Goal: Information Seeking & Learning: Learn about a topic

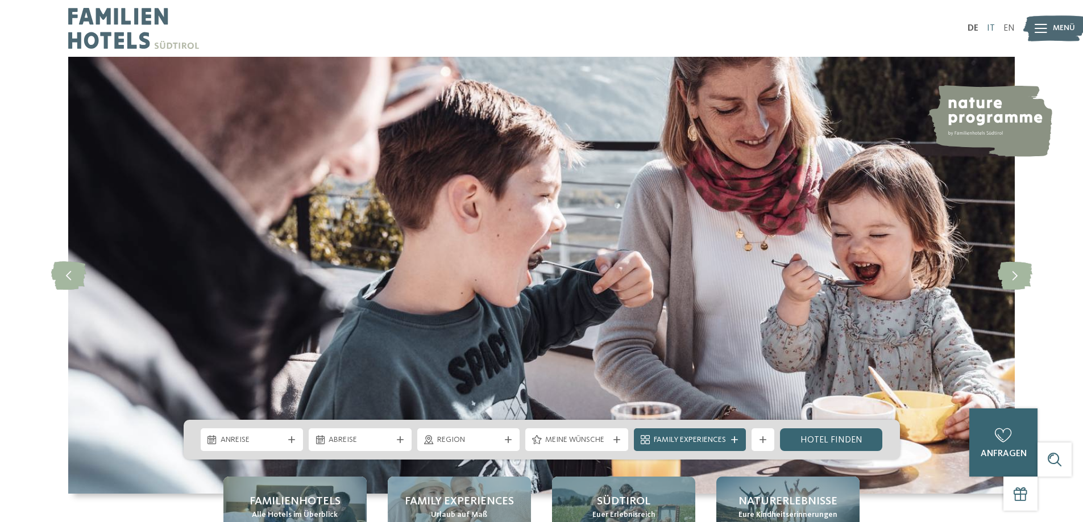
click at [989, 30] on link "IT" at bounding box center [991, 28] width 8 height 9
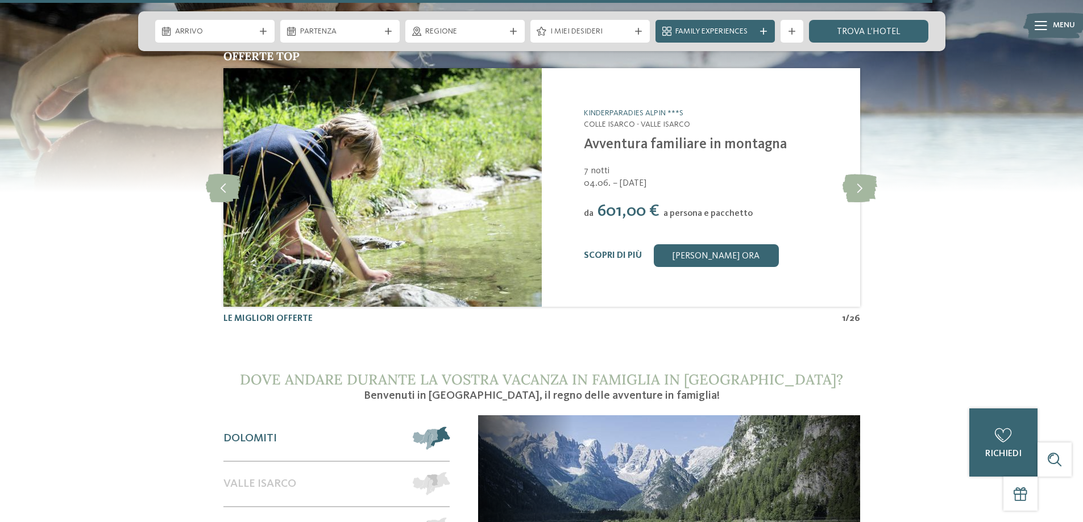
scroll to position [4769, 0]
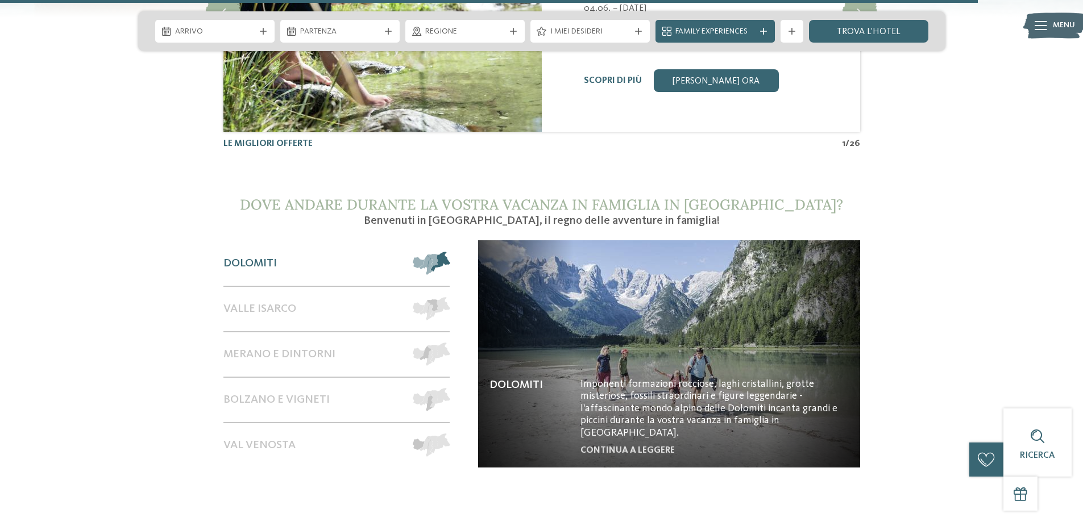
click at [450, 252] on span at bounding box center [450, 263] width 0 height 23
click at [253, 302] on span "Valle Isarco" at bounding box center [259, 309] width 73 height 14
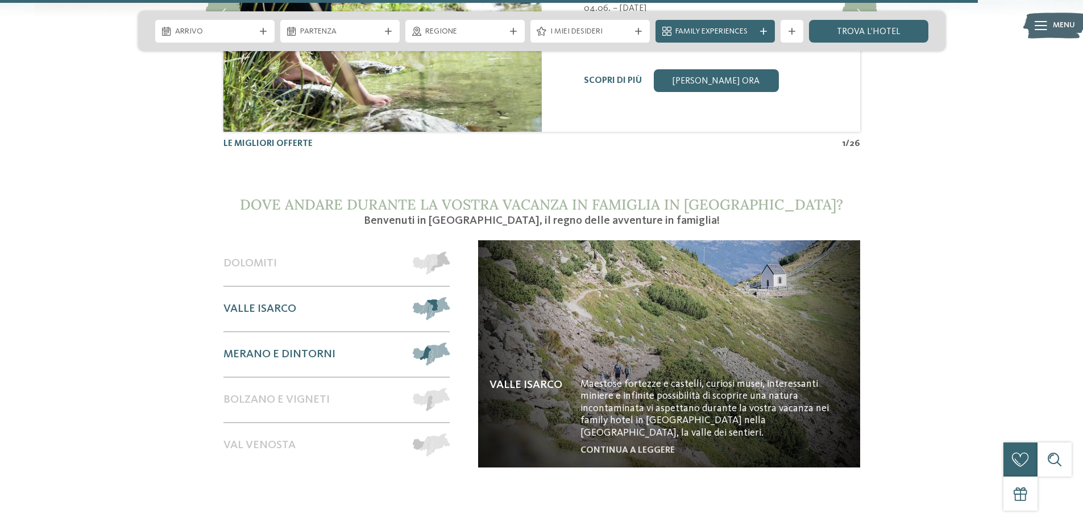
click at [265, 348] on span "Merano e dintorni" at bounding box center [279, 355] width 112 height 14
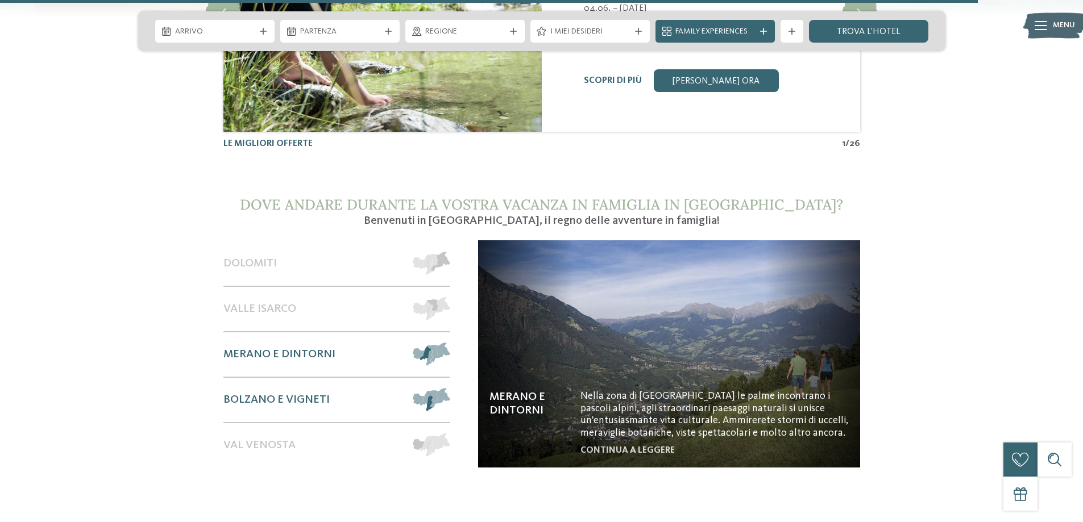
click at [280, 393] on span "Bolzano e vigneti" at bounding box center [276, 400] width 106 height 14
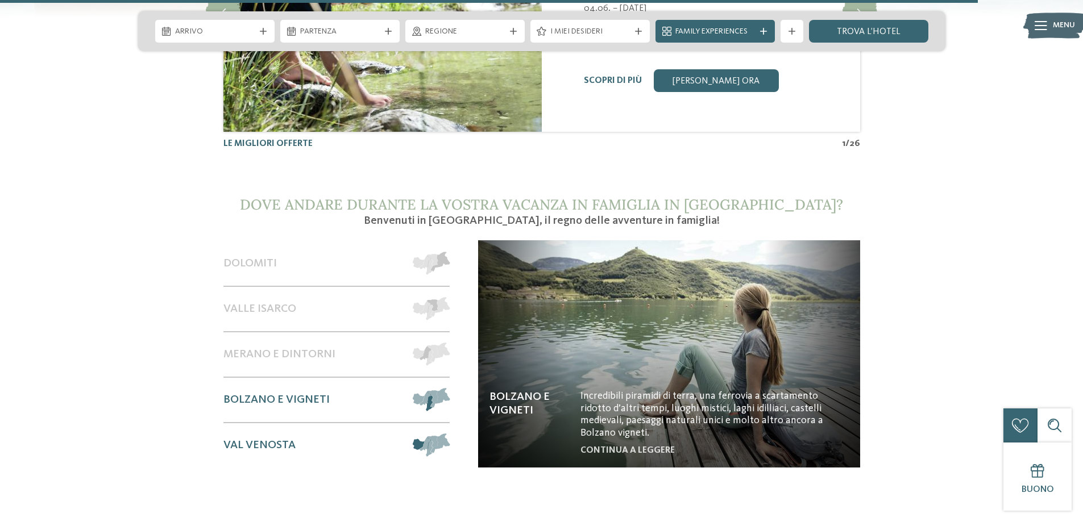
click at [283, 439] on span "Val Venosta" at bounding box center [259, 446] width 72 height 14
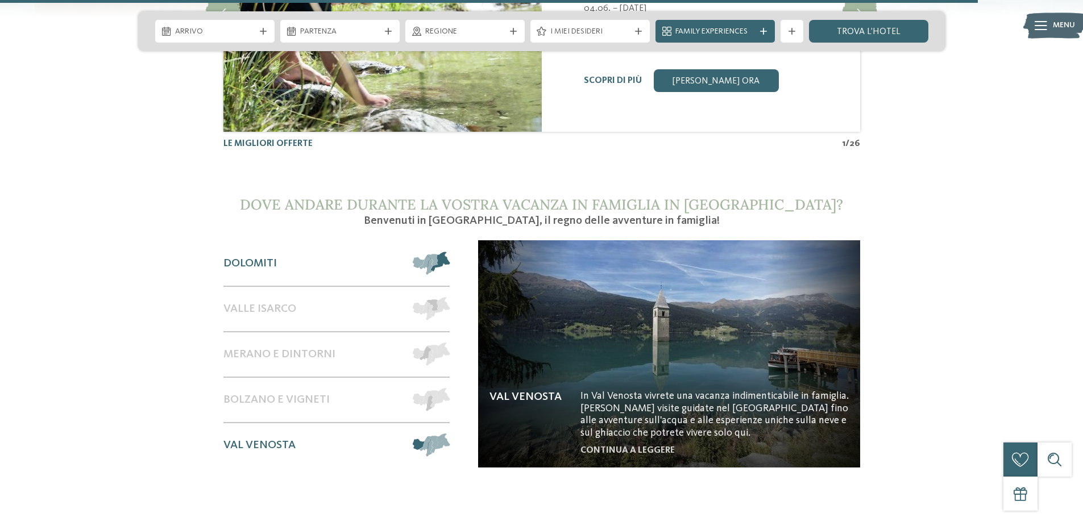
click at [274, 242] on div "Dolomiti" at bounding box center [312, 264] width 178 height 44
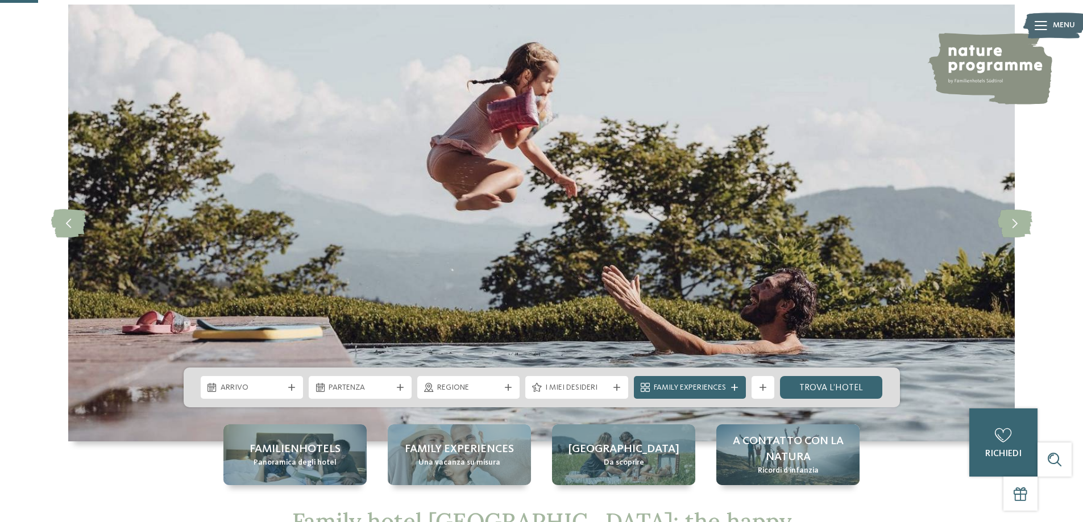
scroll to position [52, 0]
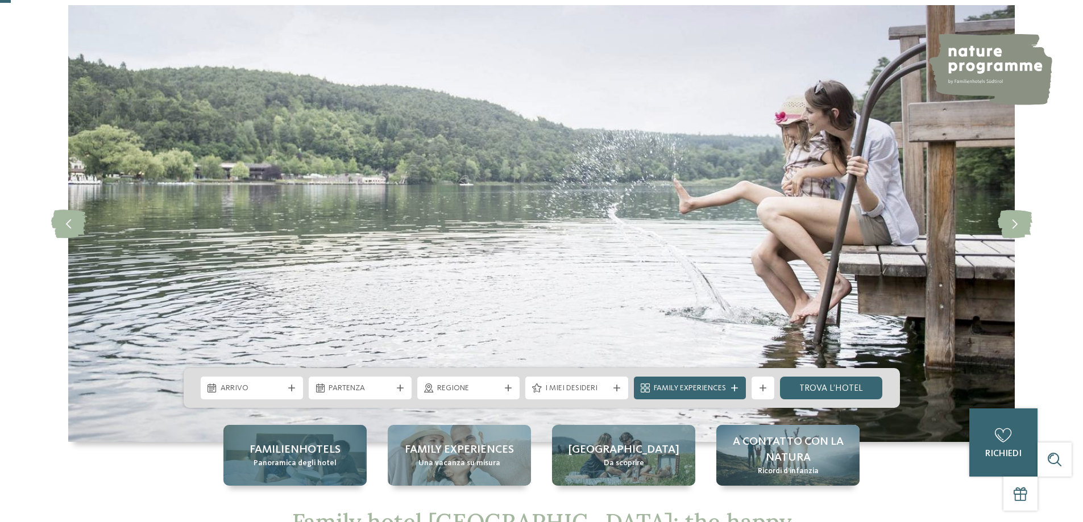
click at [311, 450] on span "Familienhotels" at bounding box center [294, 450] width 91 height 16
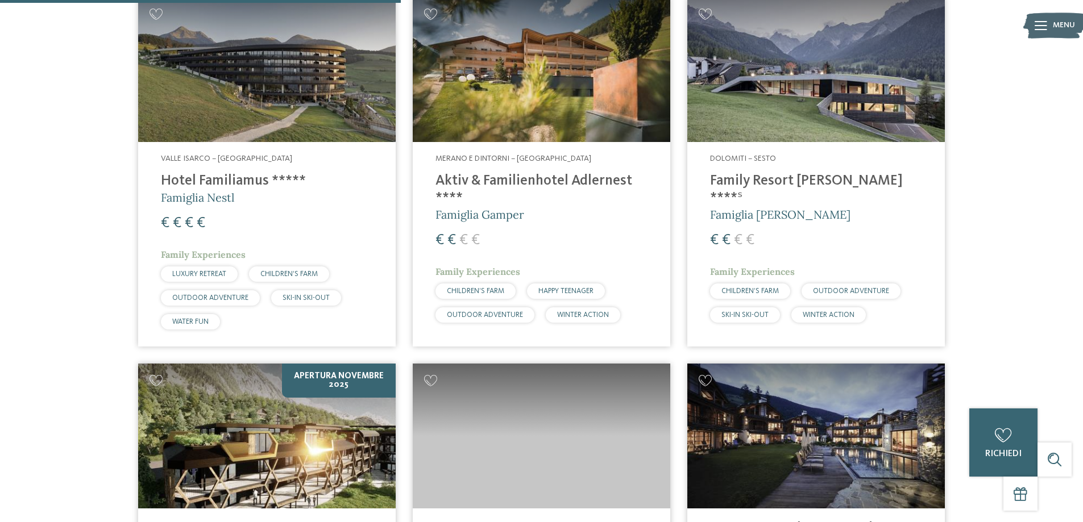
scroll to position [1648, 0]
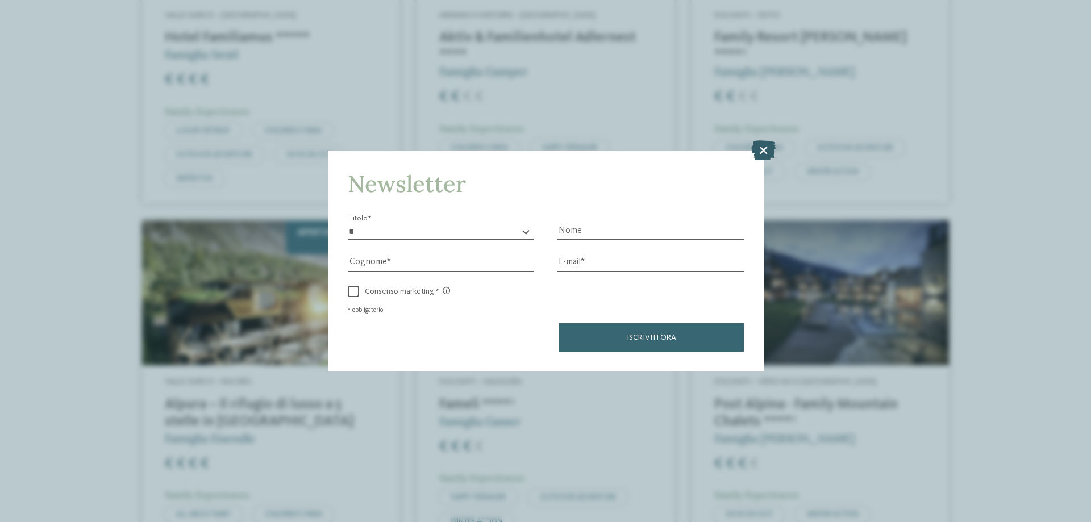
click at [762, 152] on icon at bounding box center [763, 150] width 24 height 20
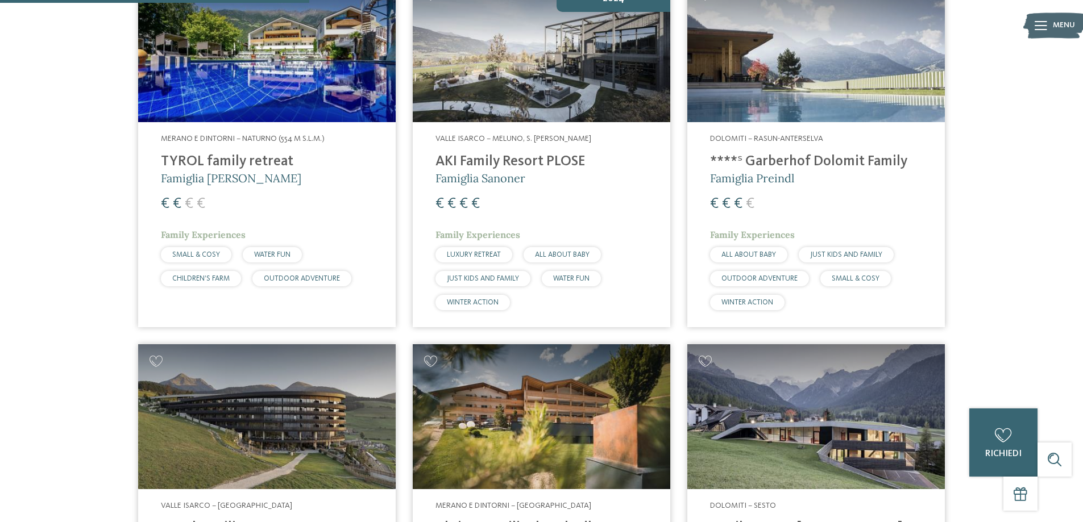
scroll to position [966, 0]
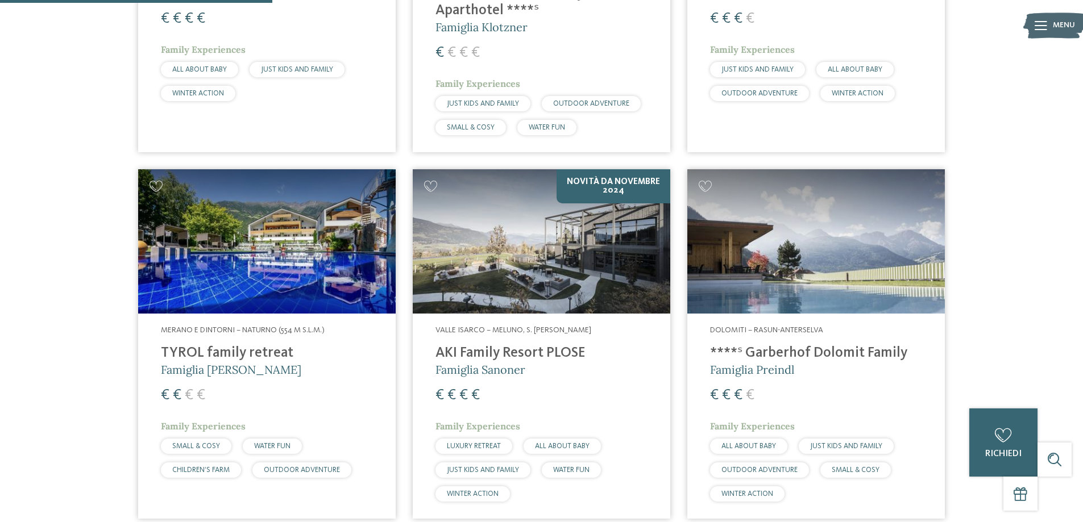
click at [808, 271] on img at bounding box center [815, 241] width 257 height 145
click at [584, 228] on img at bounding box center [541, 241] width 257 height 145
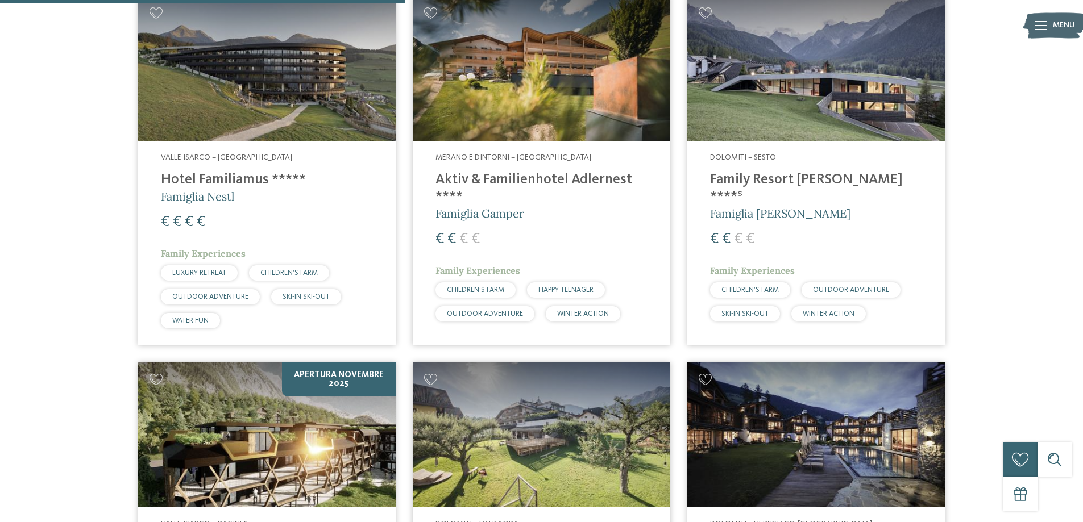
scroll to position [1648, 0]
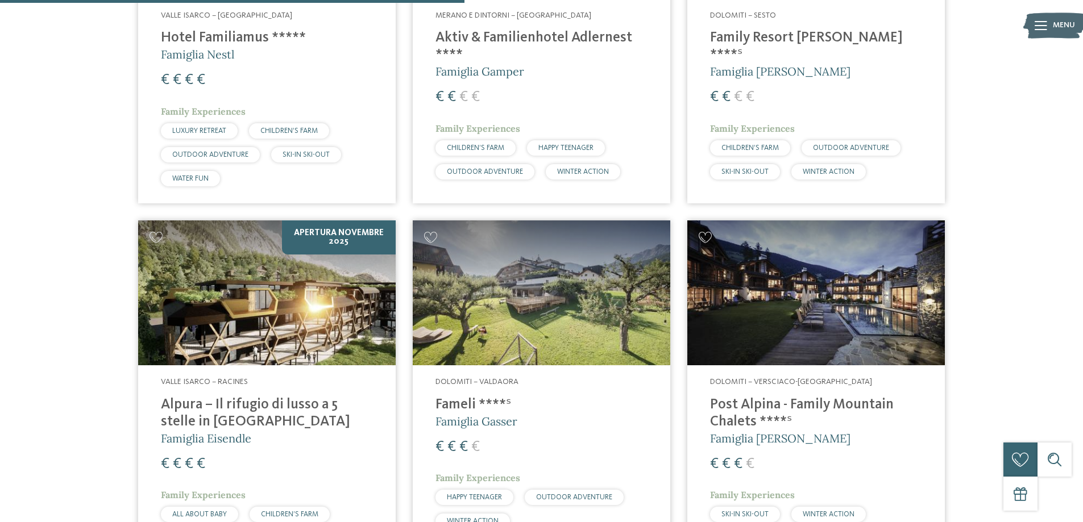
drag, startPoint x: 821, startPoint y: 310, endPoint x: 825, endPoint y: 303, distance: 7.1
click at [822, 310] on img at bounding box center [815, 293] width 257 height 145
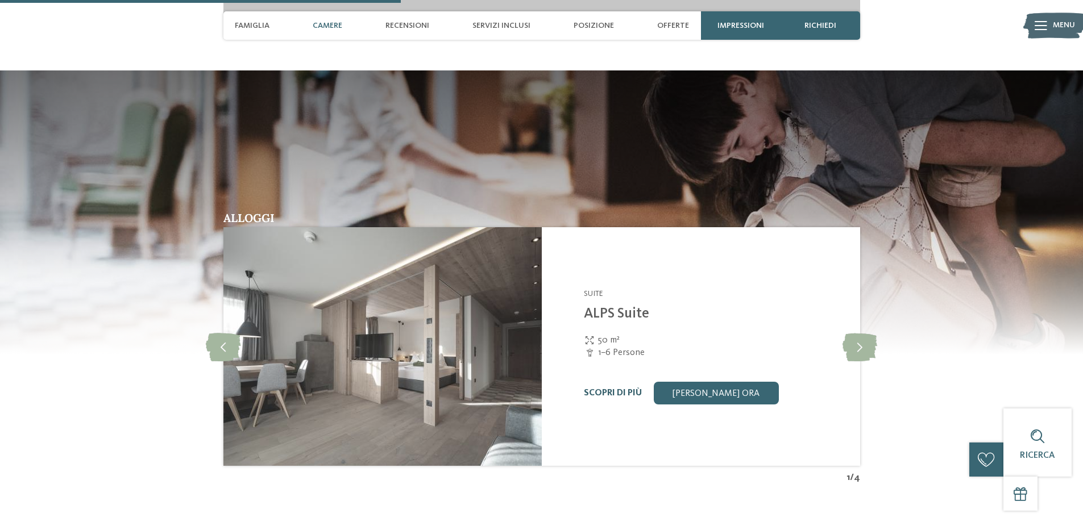
scroll to position [1648, 0]
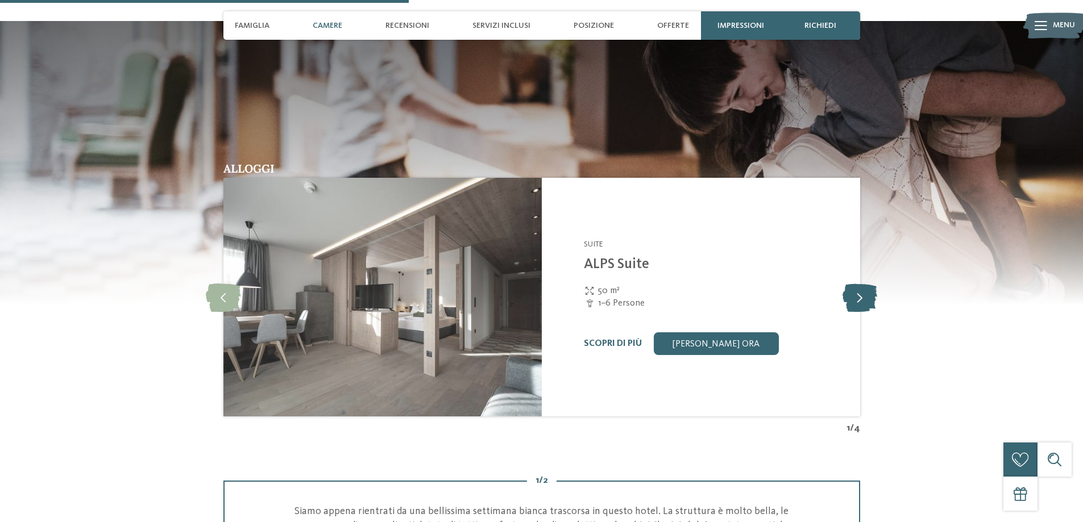
click at [855, 297] on icon at bounding box center [859, 297] width 35 height 28
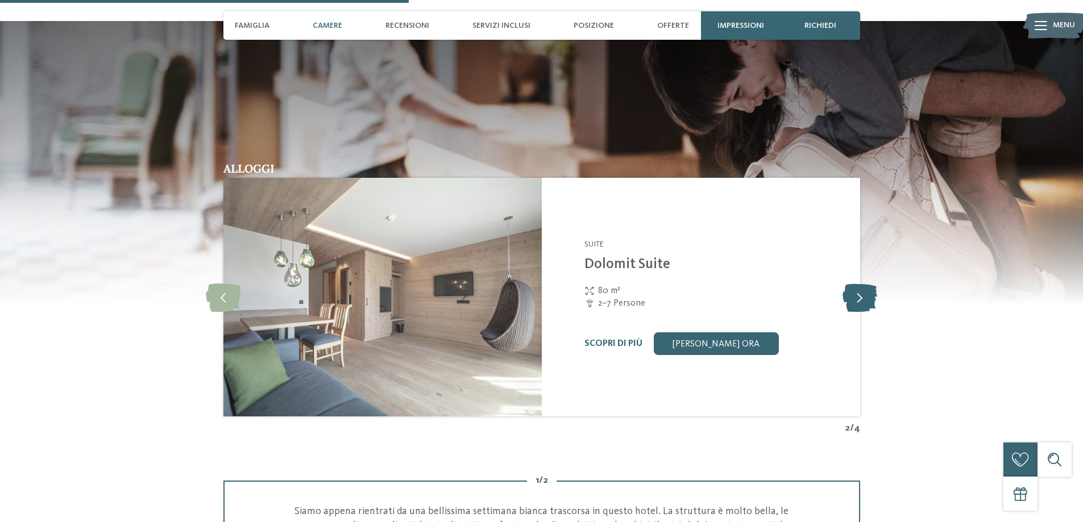
click at [855, 297] on icon at bounding box center [859, 297] width 35 height 28
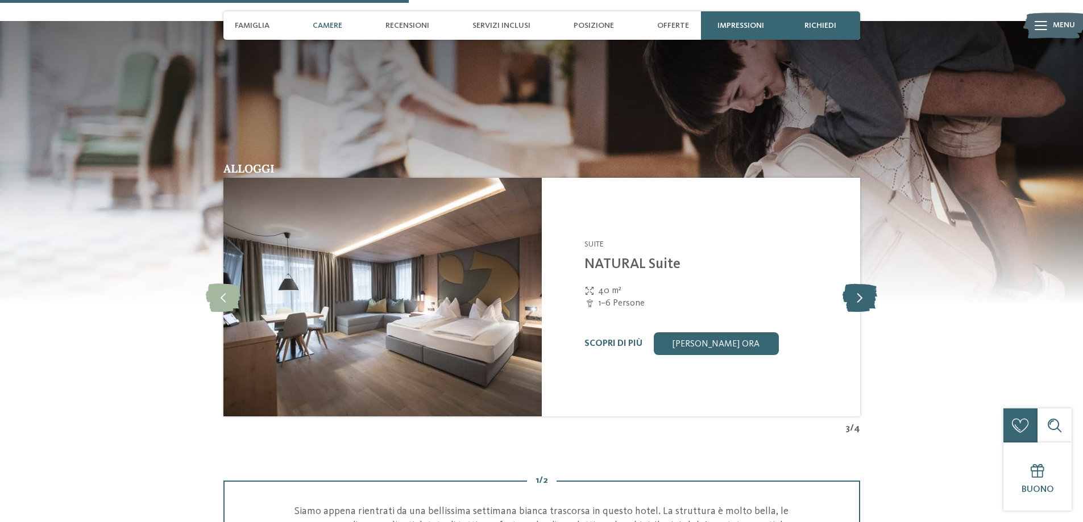
click at [855, 297] on icon at bounding box center [859, 297] width 35 height 28
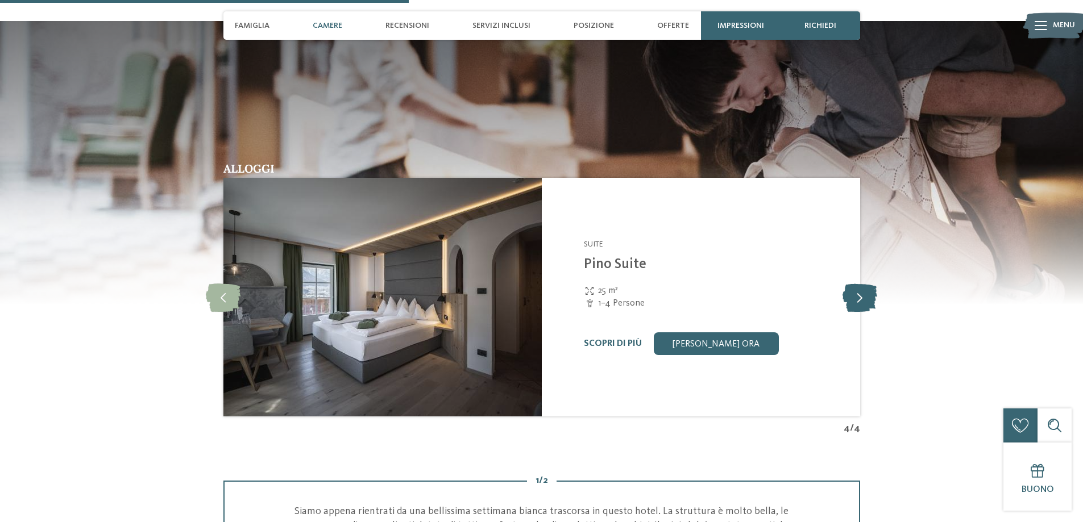
click at [856, 296] on icon at bounding box center [859, 297] width 35 height 28
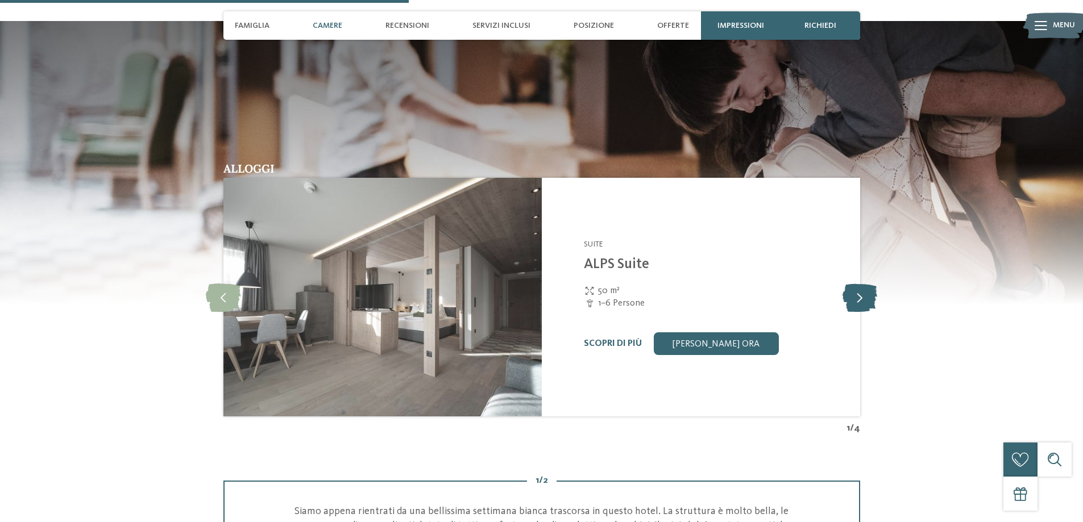
click at [856, 296] on icon at bounding box center [859, 297] width 35 height 28
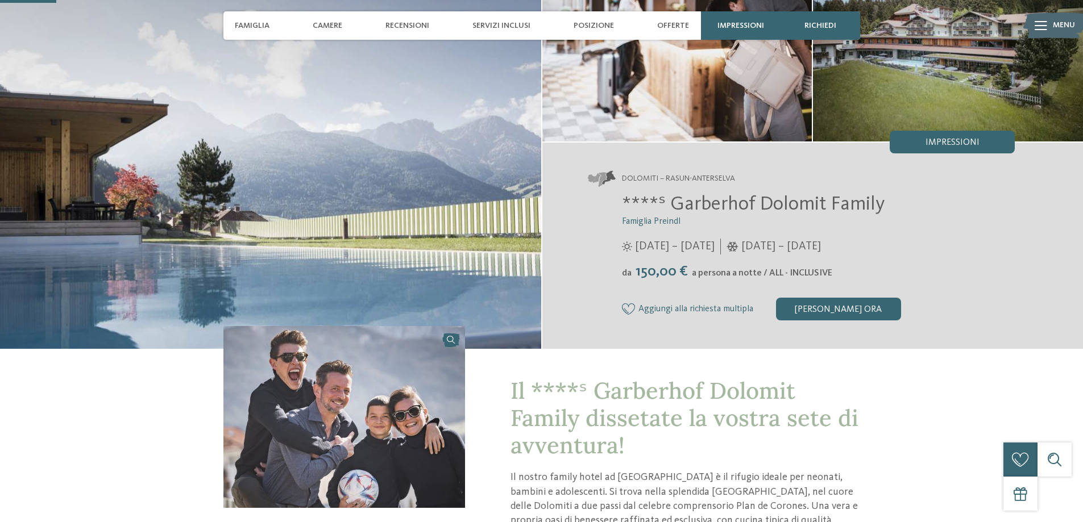
scroll to position [0, 0]
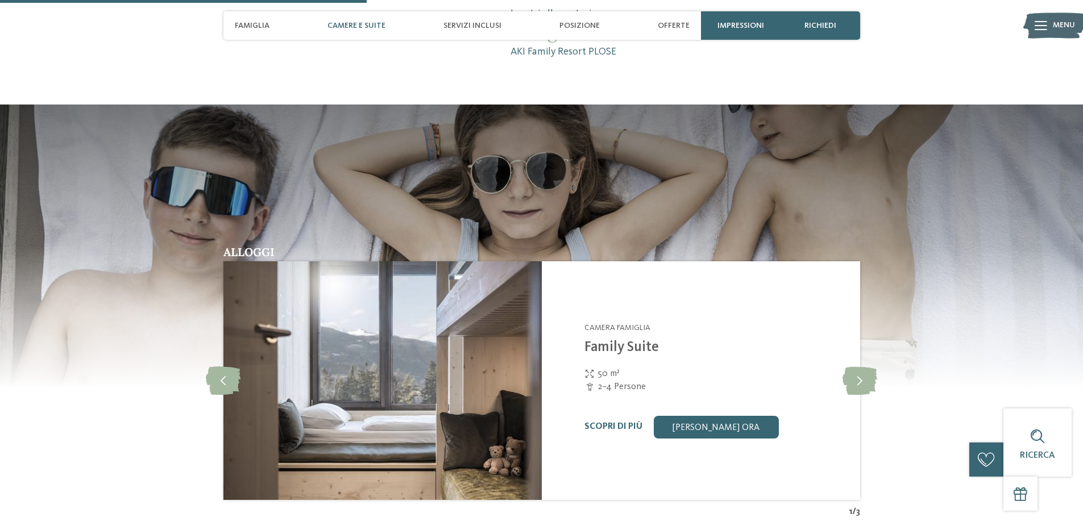
scroll to position [1307, 0]
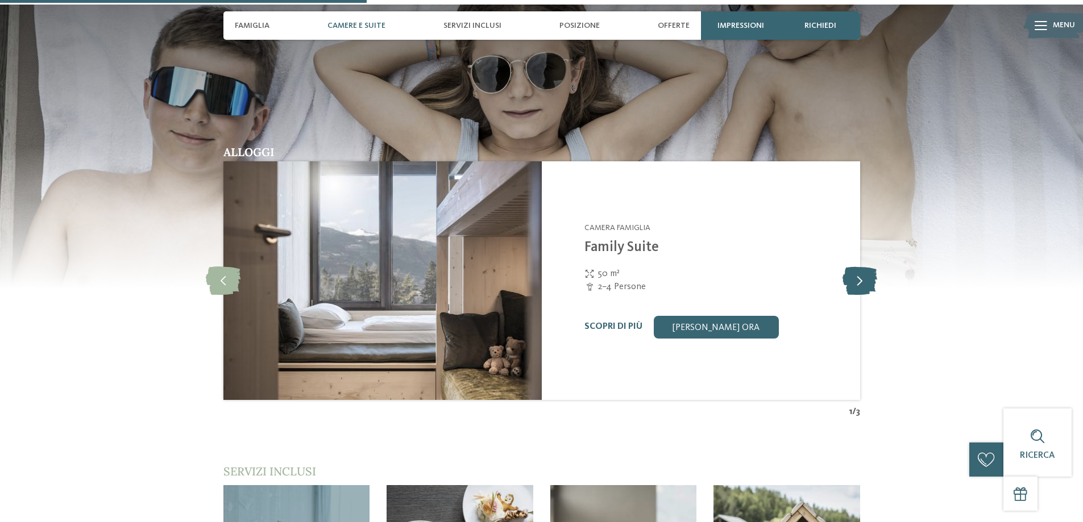
click at [853, 288] on icon at bounding box center [859, 281] width 35 height 28
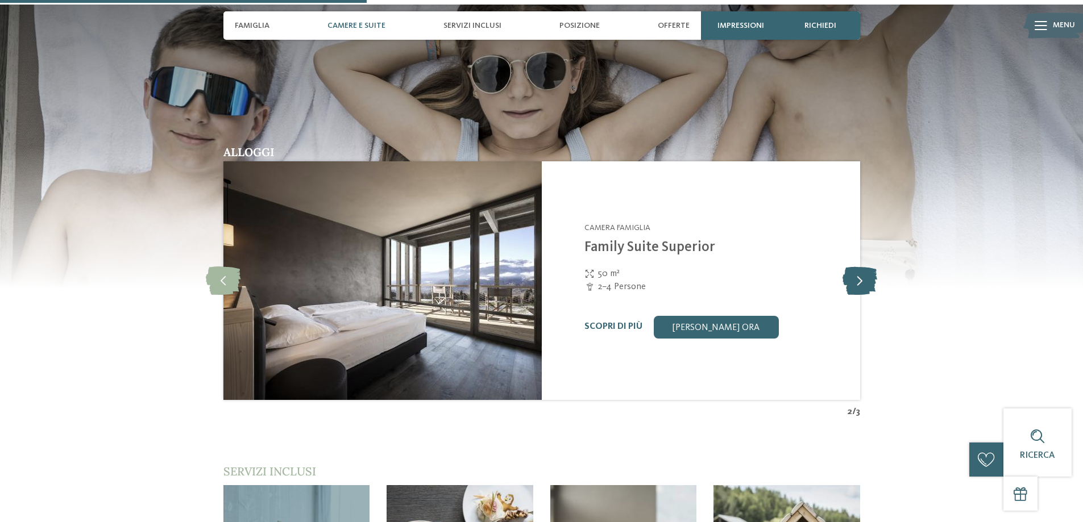
click at [853, 288] on icon at bounding box center [859, 281] width 35 height 28
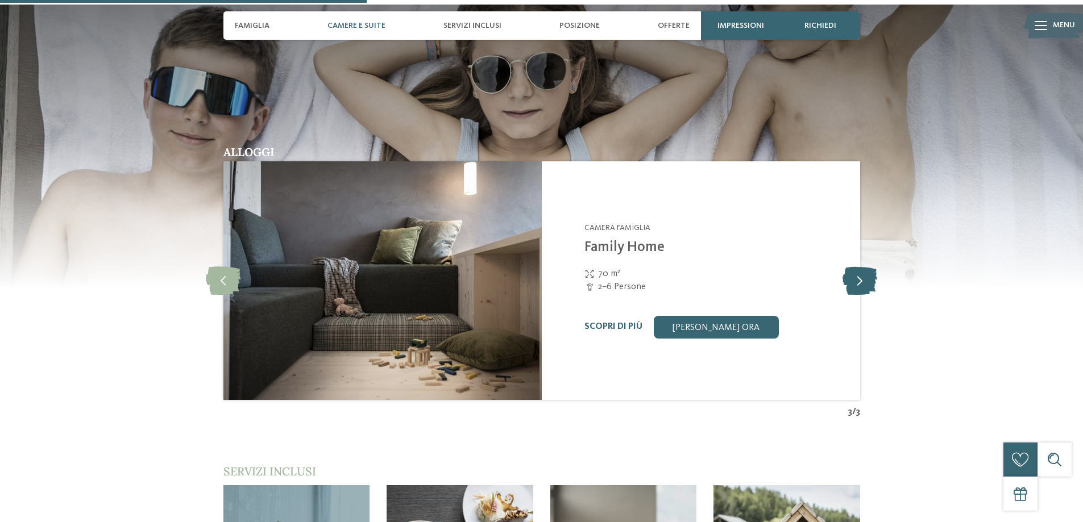
click at [854, 288] on icon at bounding box center [859, 281] width 35 height 28
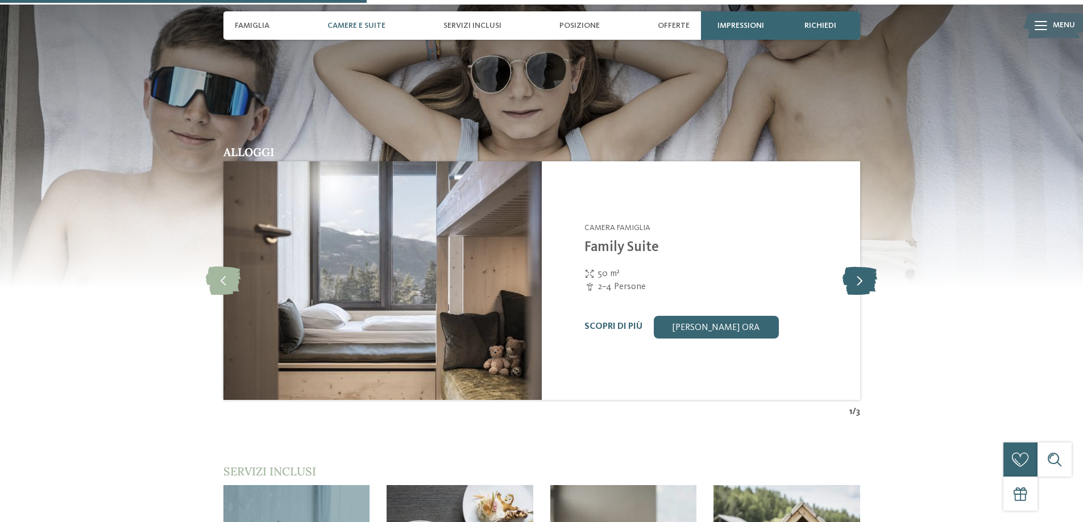
click at [855, 288] on icon at bounding box center [859, 281] width 35 height 28
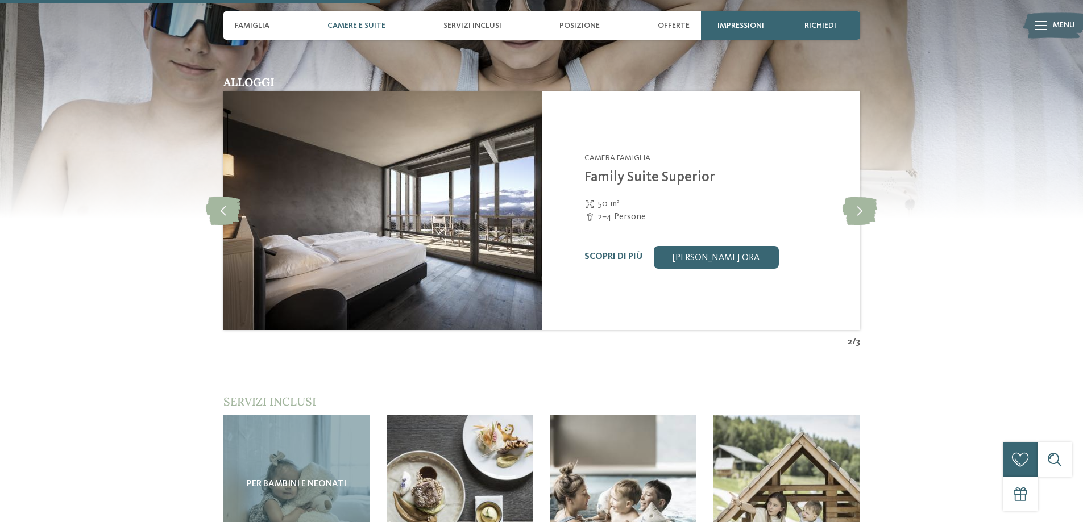
scroll to position [1535, 0]
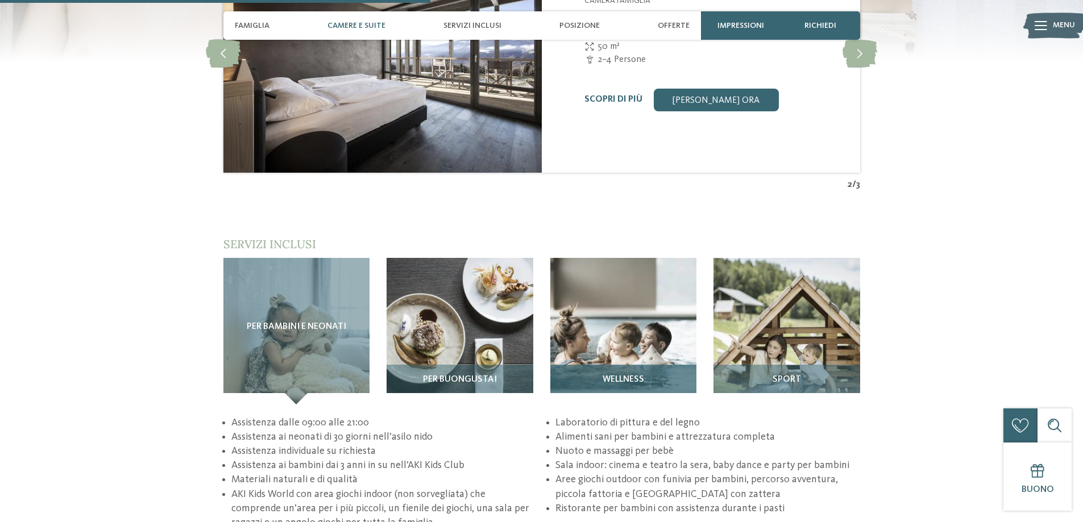
click at [633, 303] on img at bounding box center [623, 331] width 147 height 147
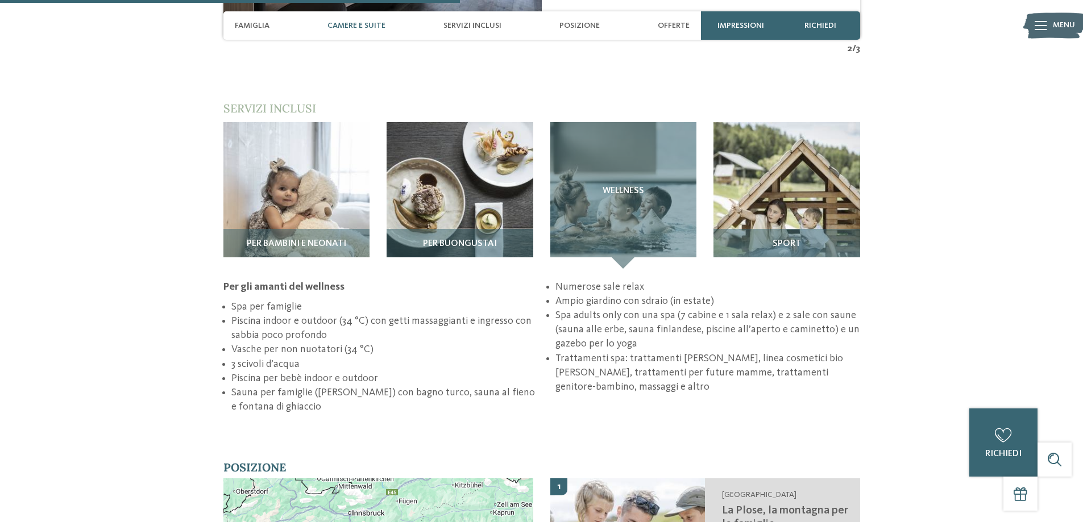
scroll to position [1648, 0]
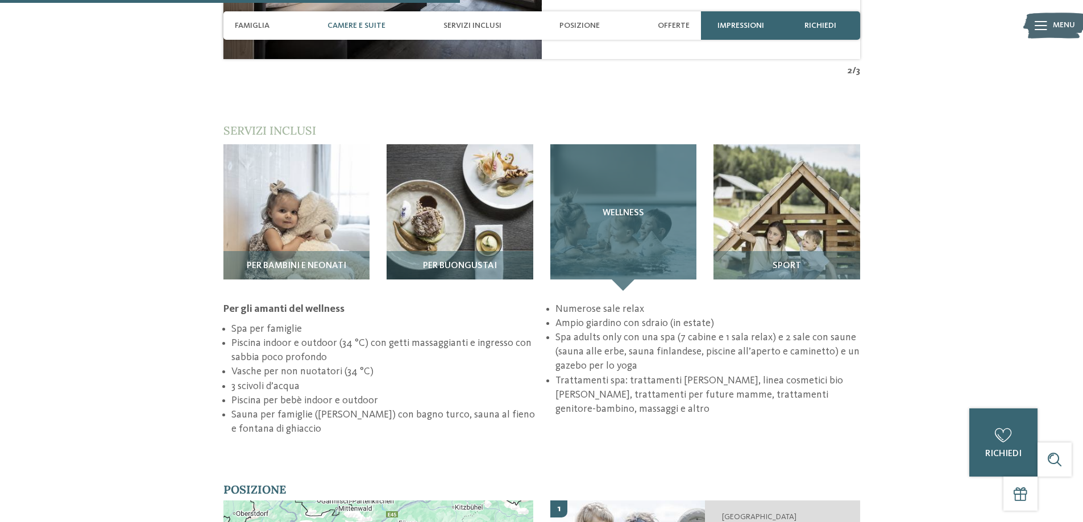
click at [629, 213] on span "Wellness" at bounding box center [622, 214] width 41 height 10
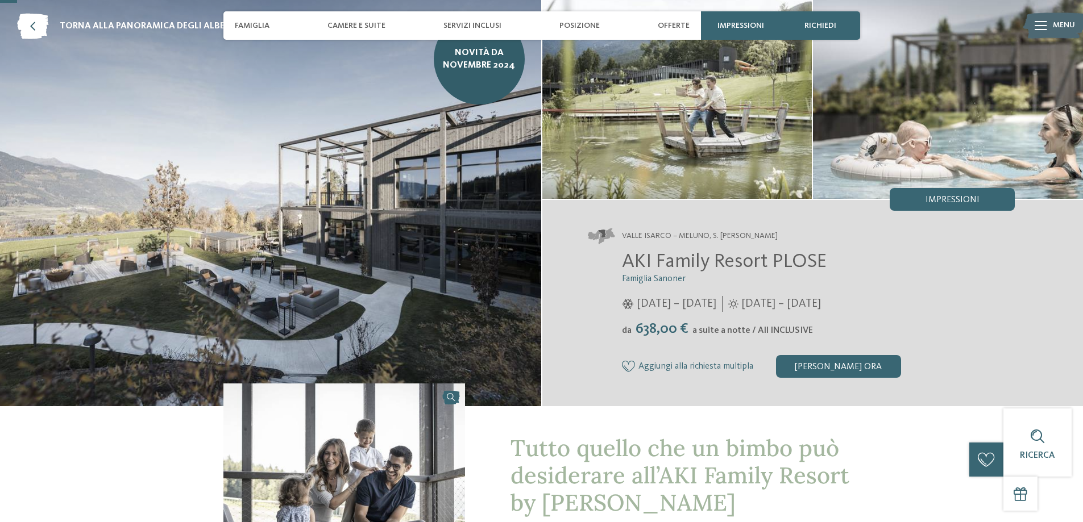
scroll to position [0, 0]
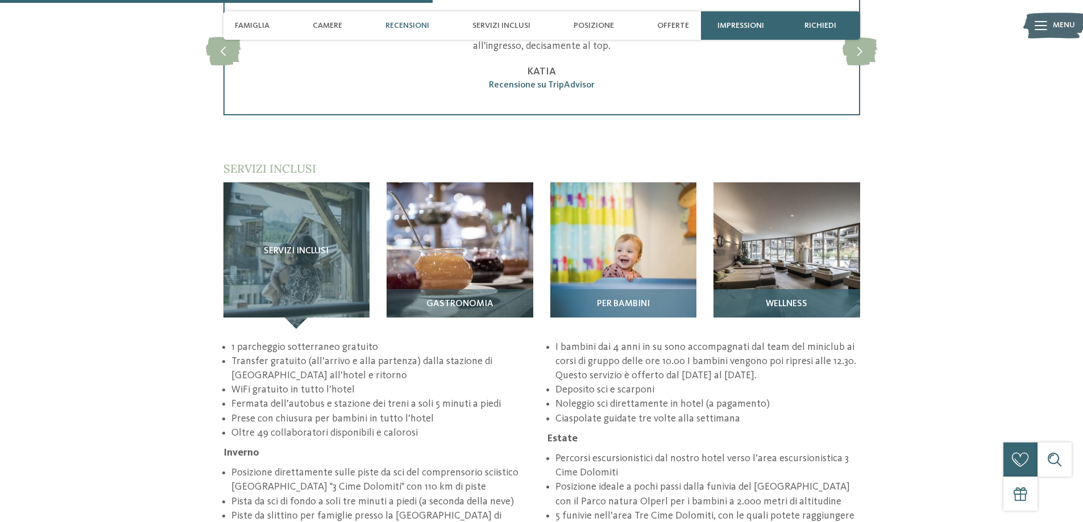
scroll to position [1705, 0]
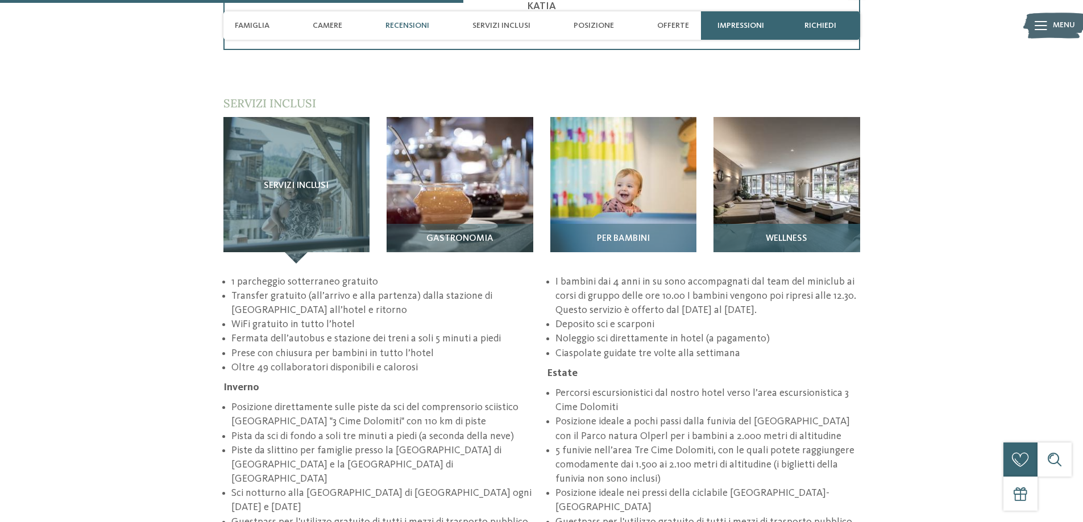
click at [803, 179] on img at bounding box center [786, 190] width 147 height 147
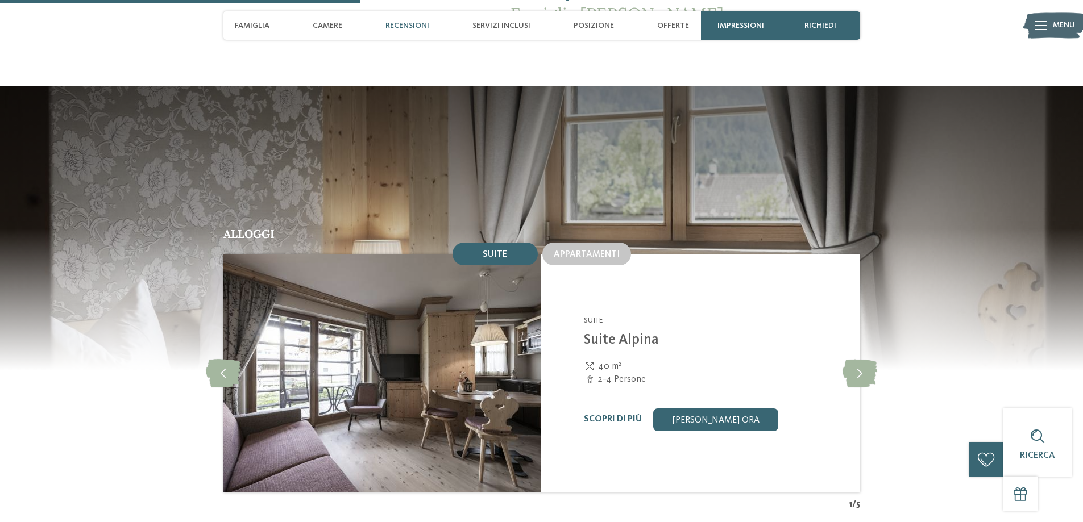
scroll to position [1250, 0]
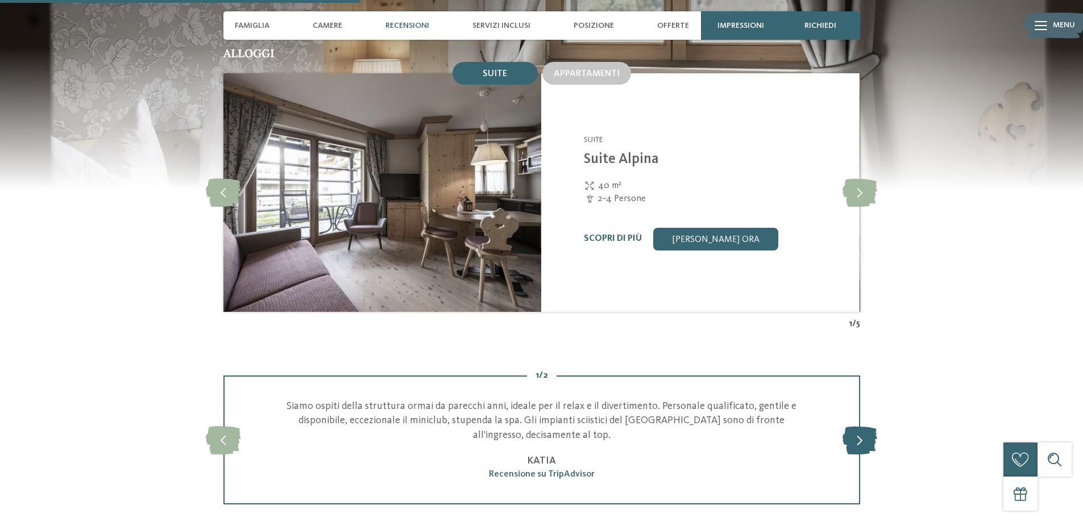
click at [853, 426] on icon at bounding box center [859, 440] width 35 height 28
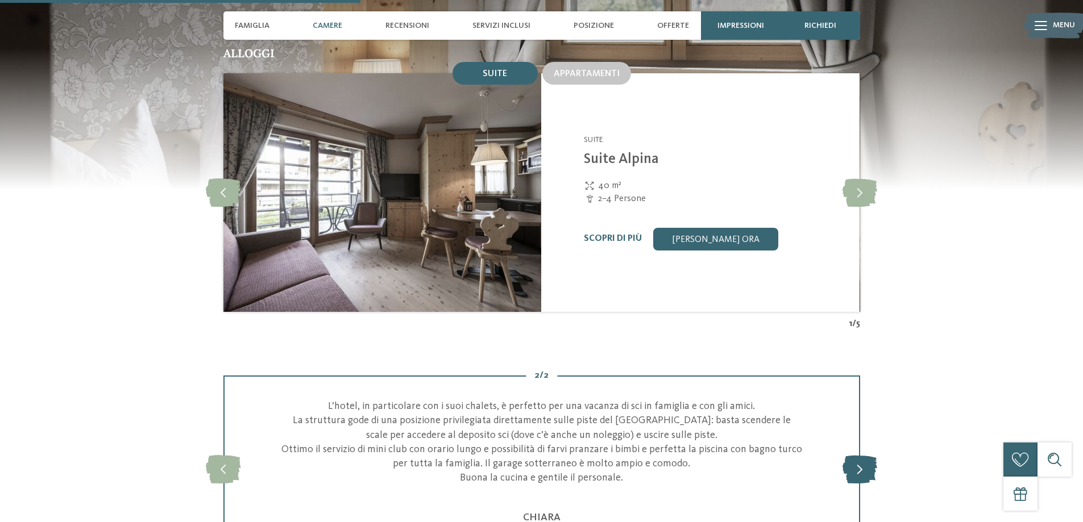
click at [854, 405] on div "slide 4 of 2 Siamo ospiti della struttura ormai da parecchi anni, ideale per il…" at bounding box center [541, 469] width 637 height 186
click at [857, 455] on icon at bounding box center [859, 469] width 35 height 28
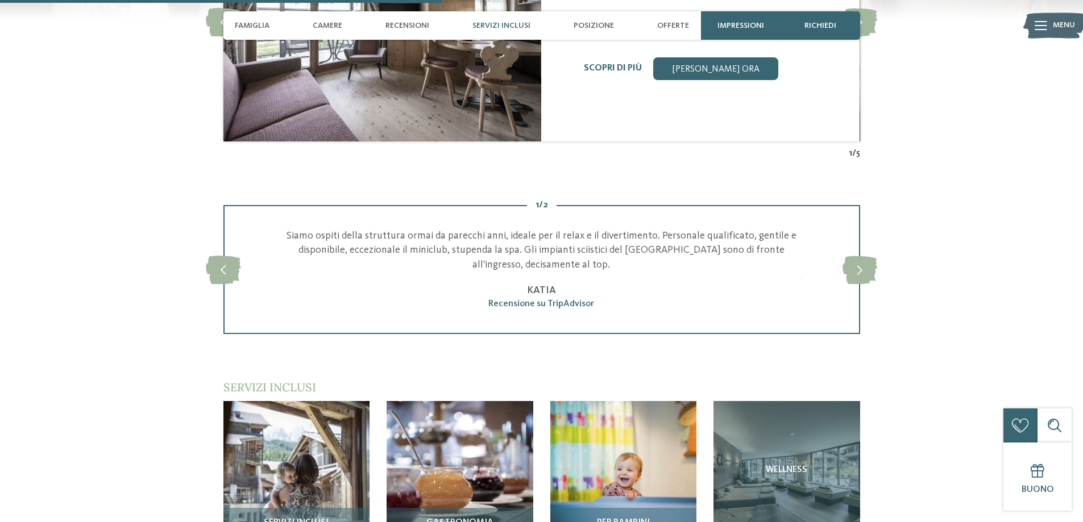
scroll to position [1535, 0]
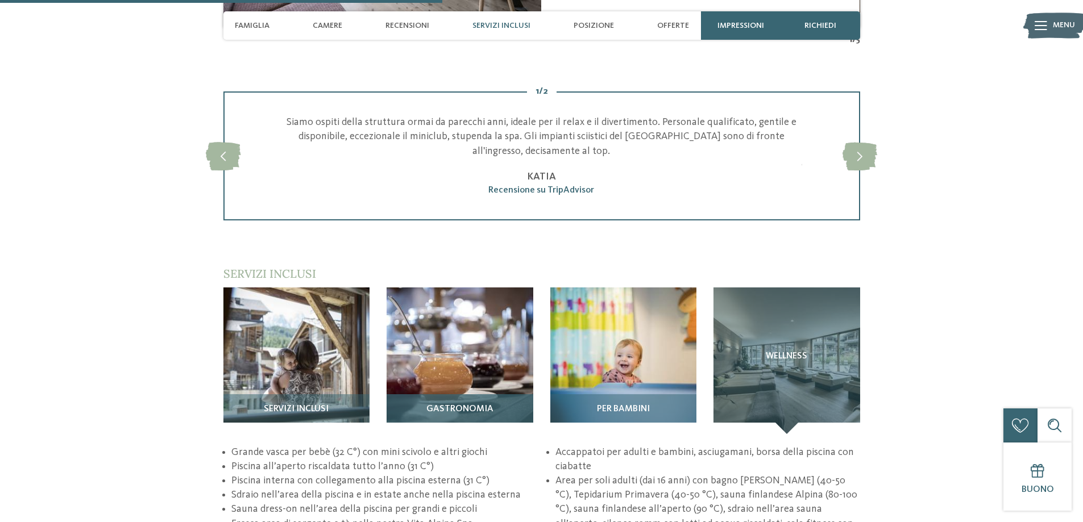
click at [463, 290] on img at bounding box center [459, 361] width 147 height 147
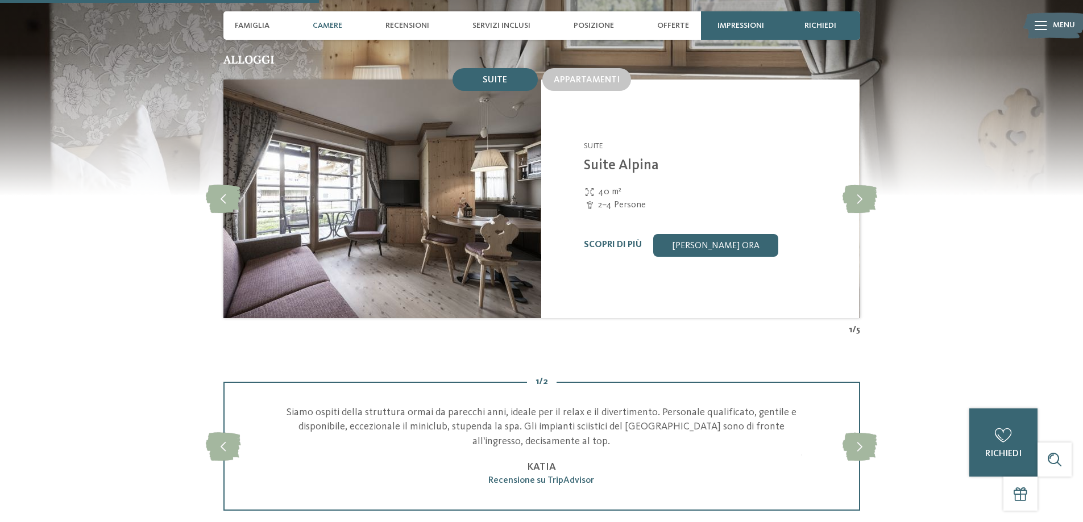
scroll to position [1137, 0]
